Goal: Information Seeking & Learning: Learn about a topic

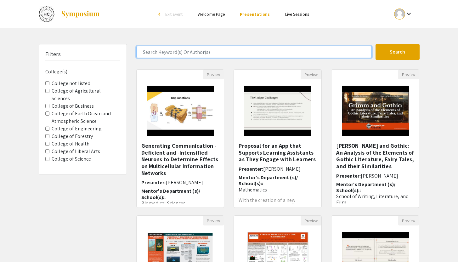
click at [212, 53] on input "Search Keyword(s) Or Author(s)" at bounding box center [253, 52] width 235 height 12
click at [375, 44] on button "Search" at bounding box center [397, 52] width 44 height 16
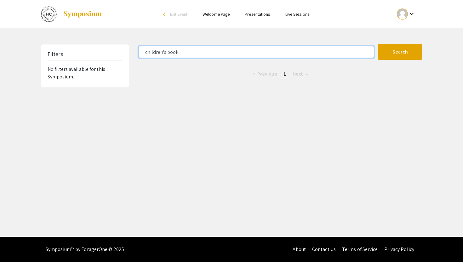
drag, startPoint x: 183, startPoint y: 51, endPoint x: 130, endPoint y: 52, distance: 53.5
click at [130, 52] on div "Filters No filters available for this Symposium. children's book Search 0 Resul…" at bounding box center [231, 65] width 390 height 43
type input "book"
click at [378, 44] on button "Search" at bounding box center [400, 52] width 44 height 16
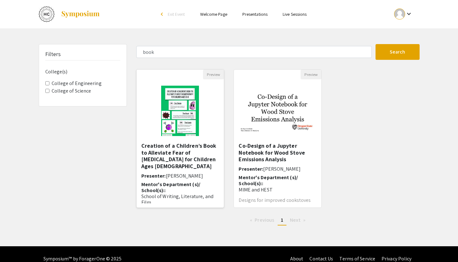
click at [187, 154] on h5 "Creation of a Children’s Book to Alleviate Fear of Chemotherapy for Children Ag…" at bounding box center [180, 155] width 78 height 27
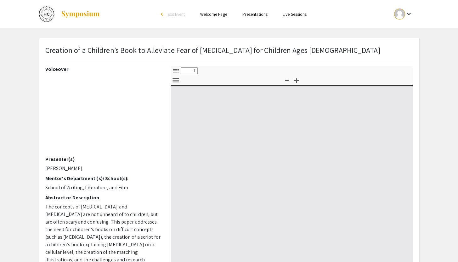
select select "custom"
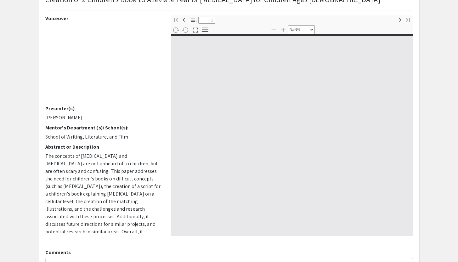
type input "0"
select select "custom"
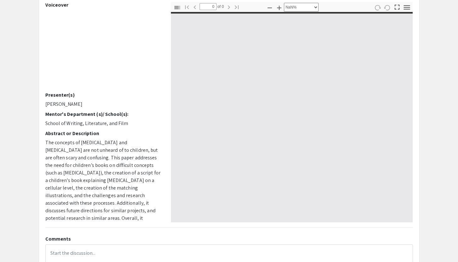
scroll to position [65, 0]
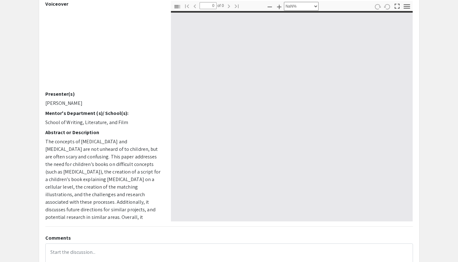
type input "1"
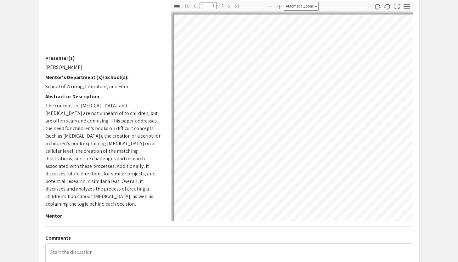
scroll to position [0, 0]
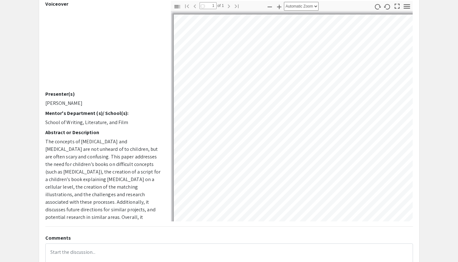
select select "auto"
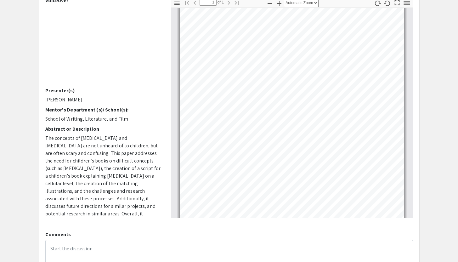
scroll to position [10, 0]
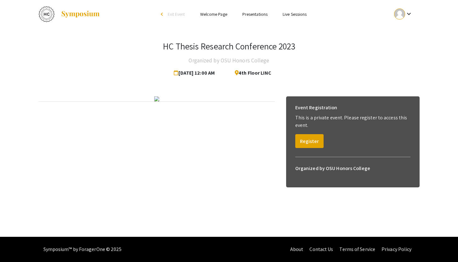
click at [258, 14] on link "Presentations" at bounding box center [254, 14] width 25 height 6
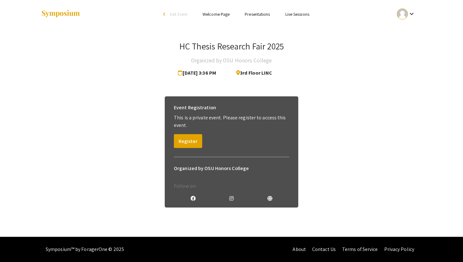
click at [261, 15] on link "Presentations" at bounding box center [257, 14] width 25 height 6
click at [261, 14] on link "Presentations" at bounding box center [257, 14] width 25 height 6
